Goal: Task Accomplishment & Management: Use online tool/utility

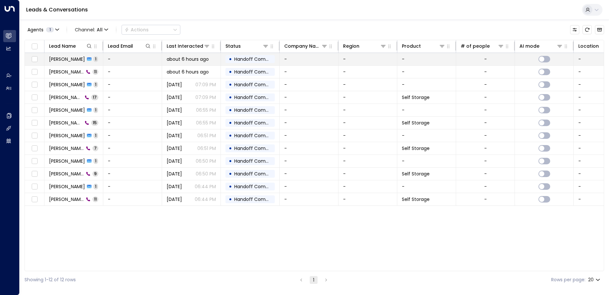
click at [188, 61] on span "about 6 hours ago" at bounding box center [188, 59] width 42 height 7
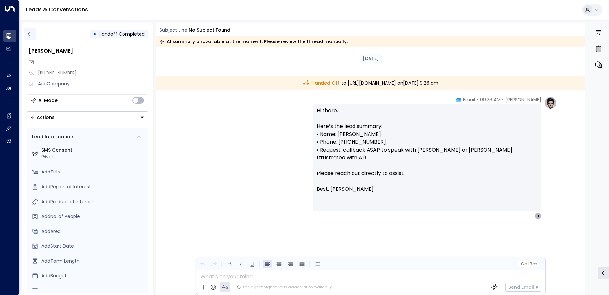
click at [29, 38] on button "button" at bounding box center [30, 34] width 12 height 12
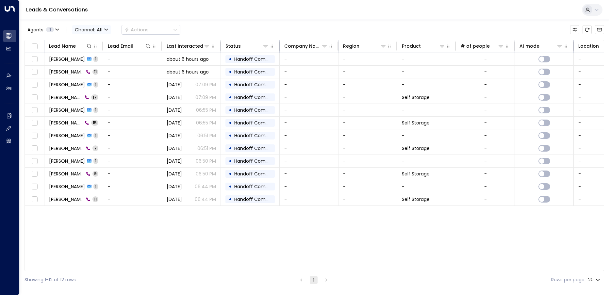
click at [82, 30] on span "Channel: All" at bounding box center [91, 29] width 39 height 9
click at [46, 32] on div at bounding box center [304, 147] width 609 height 295
click at [41, 30] on span "Agents" at bounding box center [35, 29] width 16 height 5
click at [43, 41] on div "[PERSON_NAME]" at bounding box center [54, 42] width 36 height 7
click at [42, 41] on div "[PERSON_NAME]" at bounding box center [54, 42] width 36 height 7
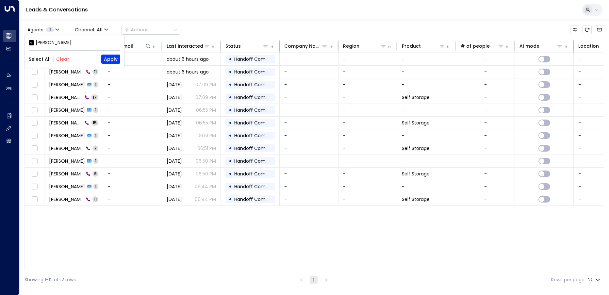
click at [45, 16] on div at bounding box center [304, 147] width 609 height 295
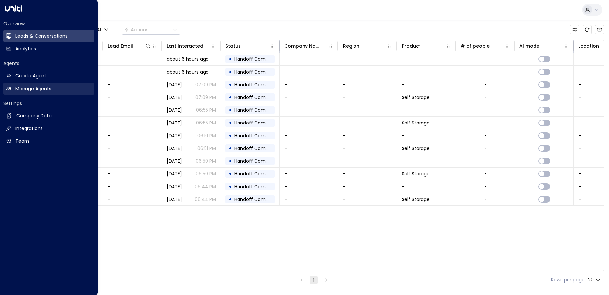
click at [41, 94] on link "Manage Agents Manage Agents" at bounding box center [48, 89] width 91 height 12
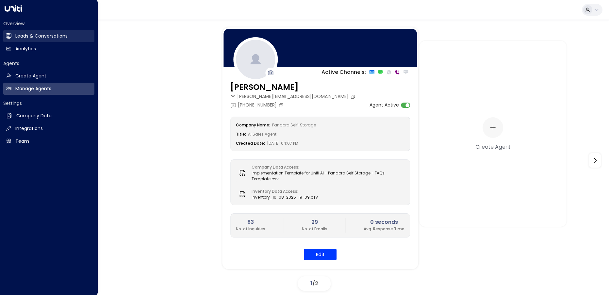
click at [40, 40] on h2 "Leads & Conversations" at bounding box center [41, 36] width 52 height 7
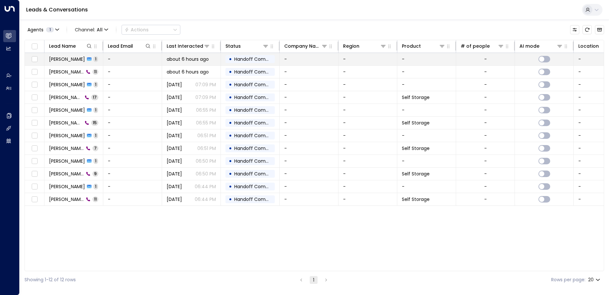
click at [93, 60] on span "1" at bounding box center [95, 59] width 5 height 6
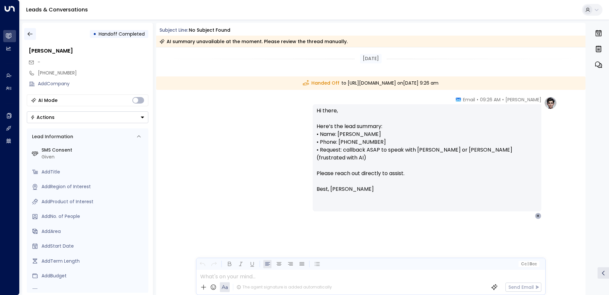
click at [29, 30] on button "button" at bounding box center [30, 34] width 12 height 12
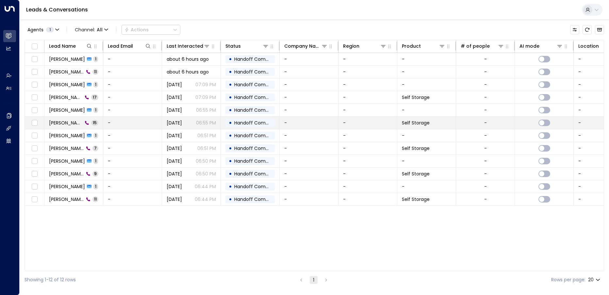
click at [68, 122] on span "[PERSON_NAME]" at bounding box center [66, 123] width 34 height 7
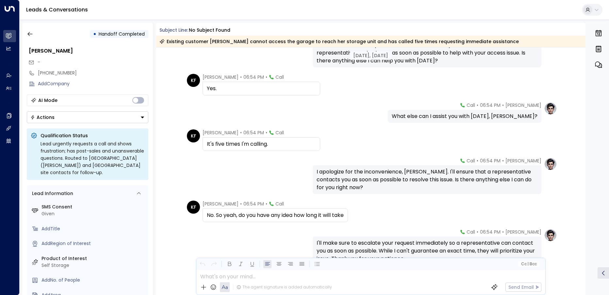
scroll to position [294, 0]
